Goal: Go to known website: Access a specific website the user already knows

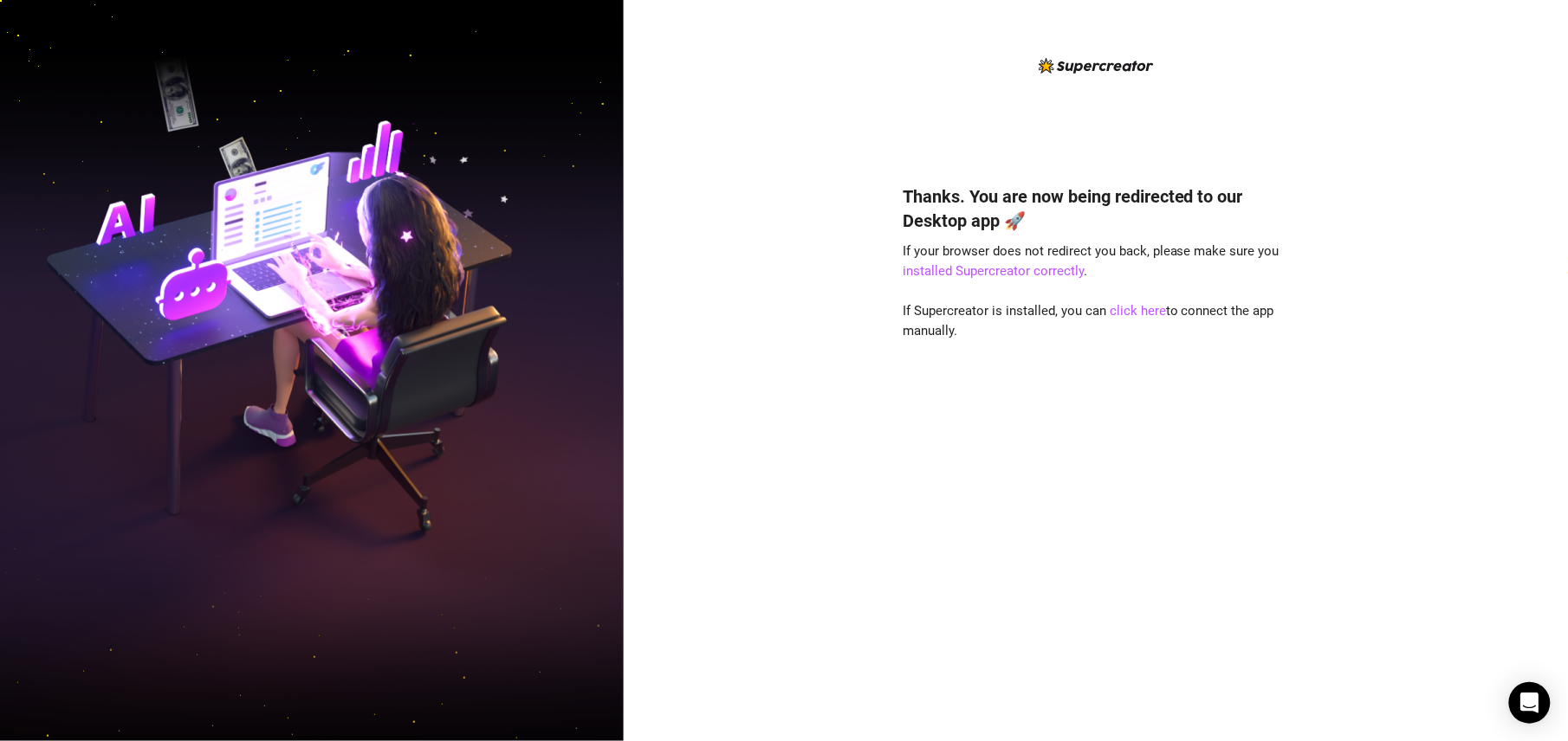
click at [1137, 298] on div "Thanks. You are now being redirected to our Desktop app 🚀 If your browser does …" at bounding box center [1096, 437] width 386 height 553
click at [1133, 314] on link "click here" at bounding box center [1138, 311] width 56 height 16
